Goal: Task Accomplishment & Management: Manage account settings

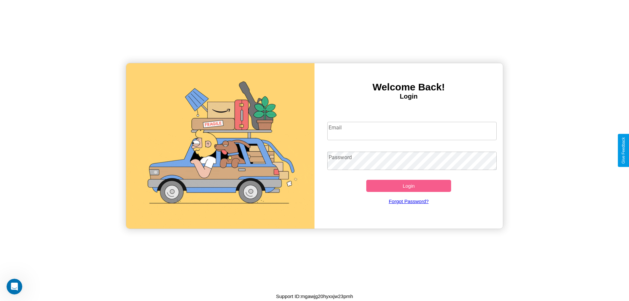
click at [412, 131] on input "Email" at bounding box center [412, 131] width 170 height 18
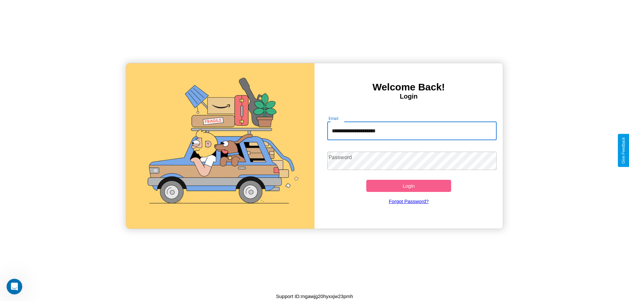
type input "**********"
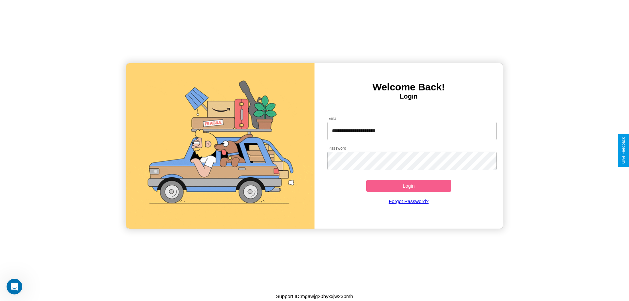
click at [408, 186] on button "Login" at bounding box center [408, 186] width 85 height 12
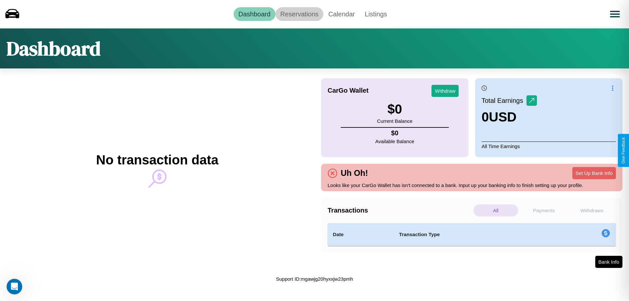
click at [299, 14] on link "Reservations" at bounding box center [299, 14] width 48 height 14
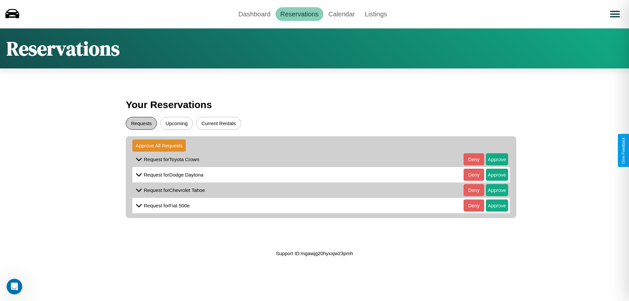
click at [141, 123] on button "Requests" at bounding box center [141, 123] width 31 height 13
click at [492, 159] on button "Approve" at bounding box center [497, 159] width 22 height 12
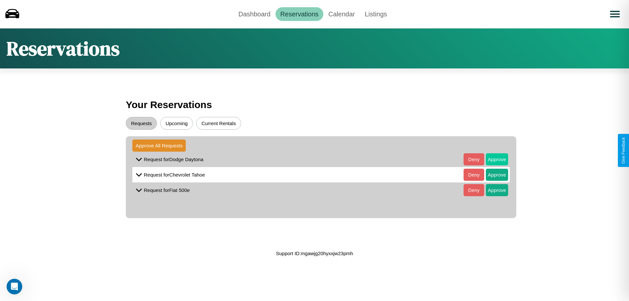
click at [492, 159] on button "Approve" at bounding box center [497, 159] width 22 height 12
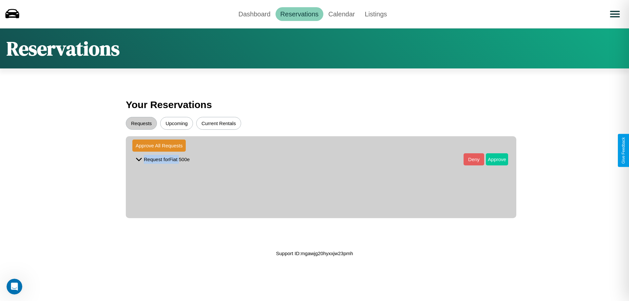
click at [492, 159] on button "Approve" at bounding box center [497, 159] width 22 height 12
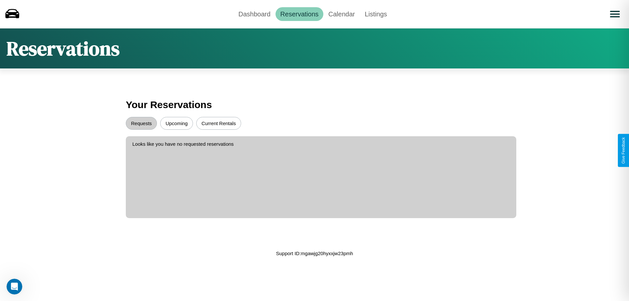
click at [177, 123] on button "Upcoming" at bounding box center [176, 123] width 33 height 13
